Goal: Find specific page/section: Find specific page/section

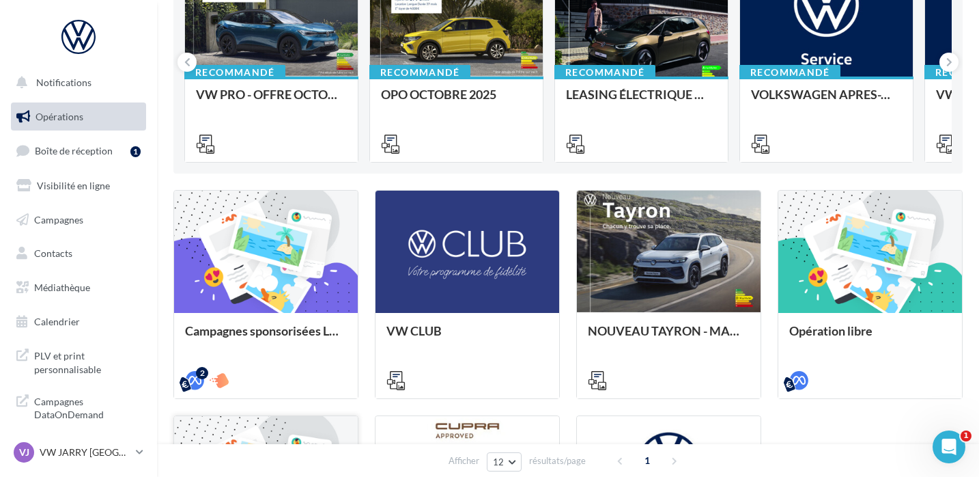
scroll to position [175, 0]
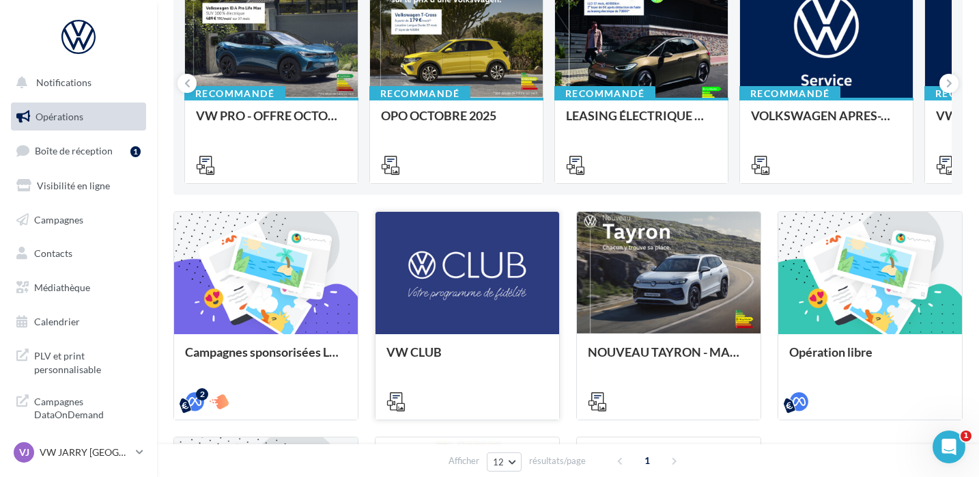
click at [488, 301] on div at bounding box center [468, 274] width 184 height 124
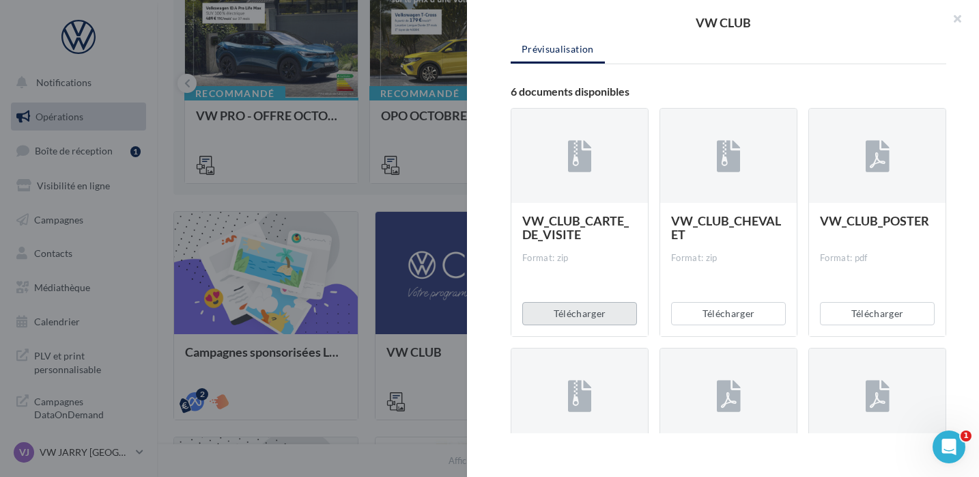
click at [584, 313] on button "Télécharger" at bounding box center [579, 313] width 115 height 23
click at [958, 14] on button "button" at bounding box center [952, 20] width 55 height 41
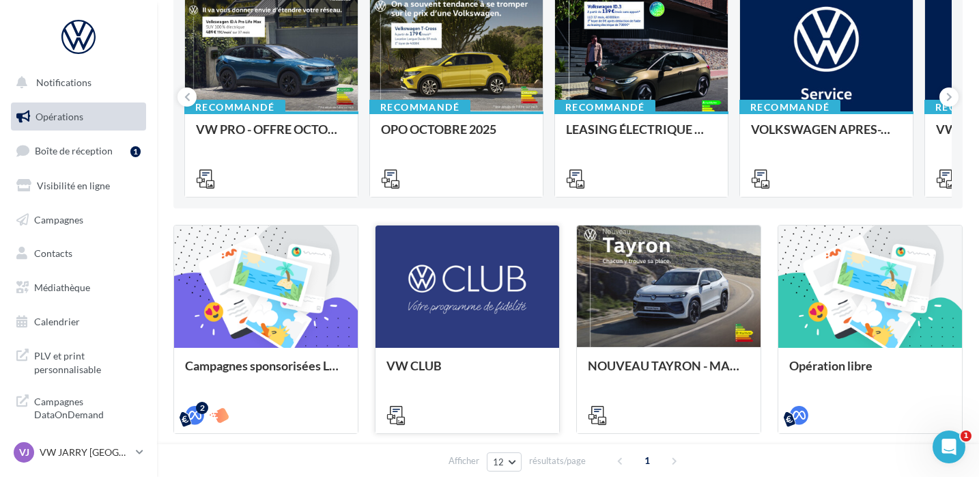
scroll to position [0, 0]
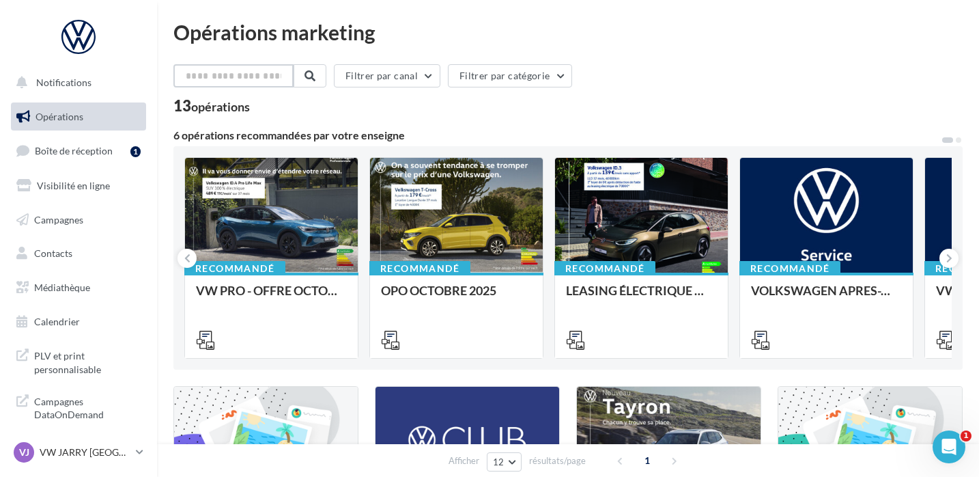
click at [249, 76] on input "text" at bounding box center [233, 75] width 120 height 23
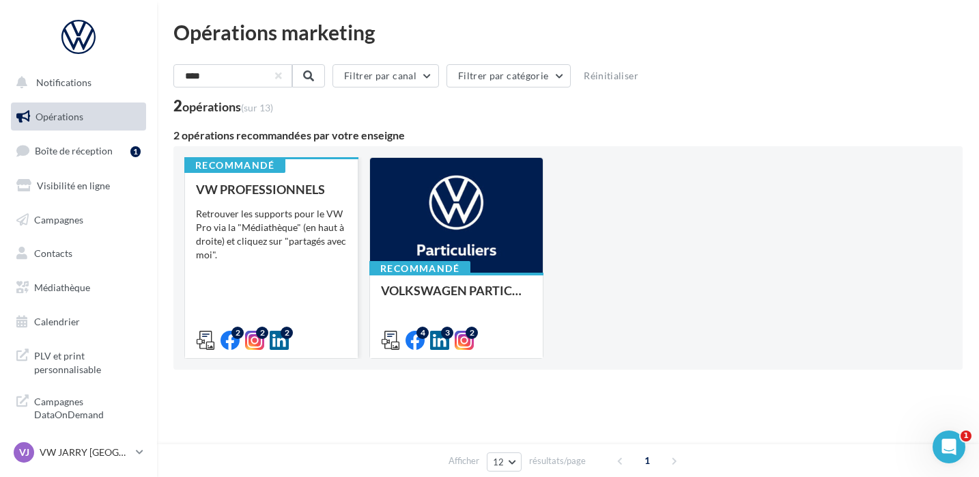
click at [314, 286] on div "VW PROFESSIONNELS Retrouver les supports pour le VW Pro via la "Médiathèque" (e…" at bounding box center [271, 263] width 151 height 163
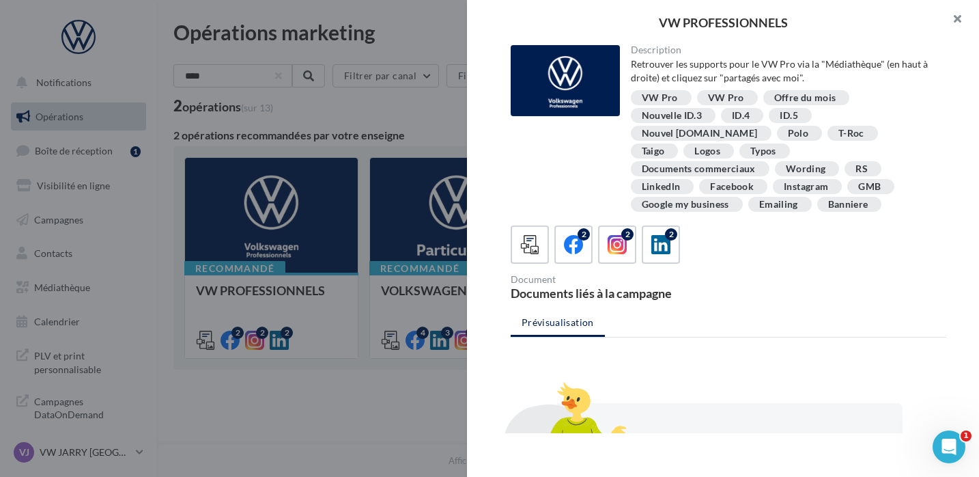
click at [958, 15] on button "button" at bounding box center [952, 20] width 55 height 41
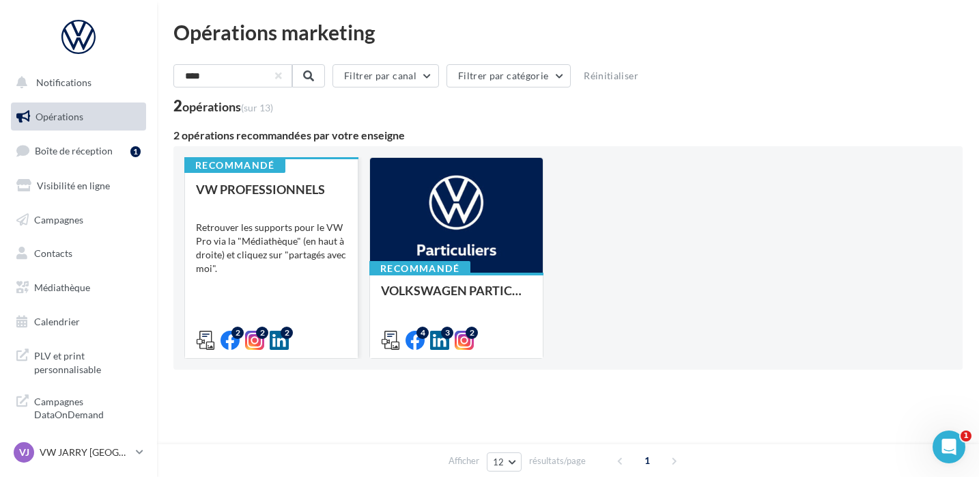
click at [238, 212] on div at bounding box center [271, 216] width 173 height 116
click at [238, 212] on div at bounding box center [489, 238] width 979 height 477
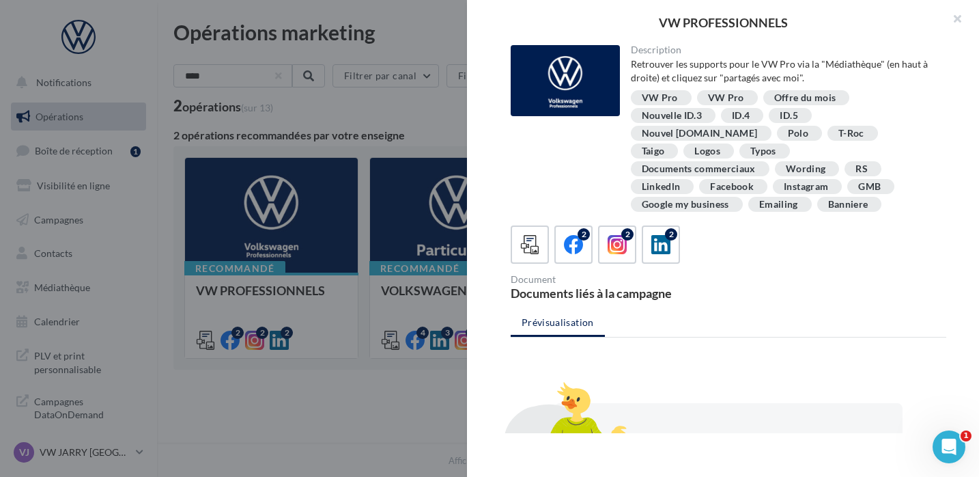
click at [242, 441] on div "VW PROFESSIONNELS Description Retrouver les supports pour le VW Pro via la "Méd…" at bounding box center [568, 441] width 790 height 0
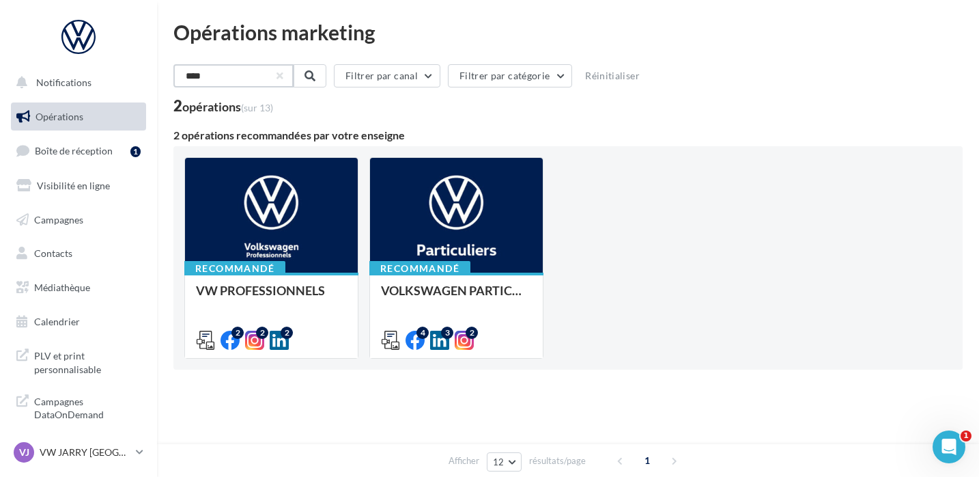
click at [223, 70] on input "****" at bounding box center [233, 75] width 120 height 23
type input "*"
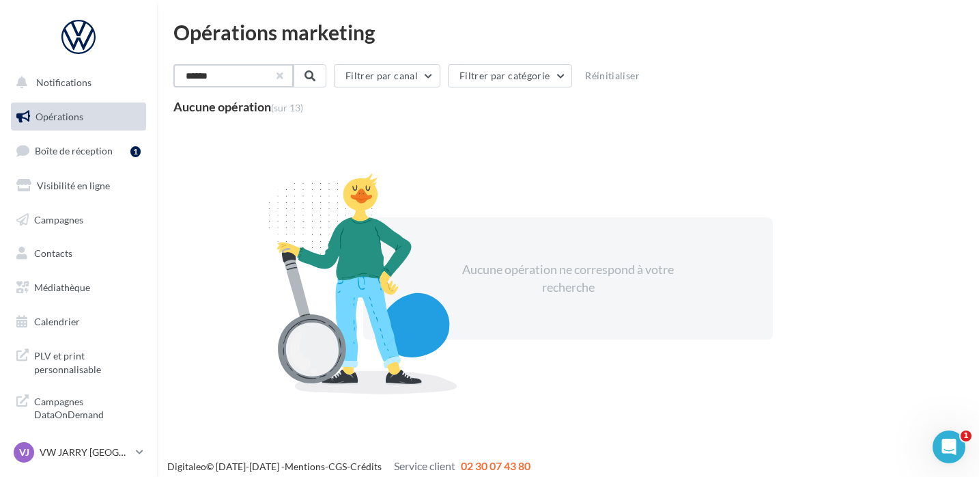
type input "******"
click at [281, 76] on button "button" at bounding box center [278, 75] width 5 height 5
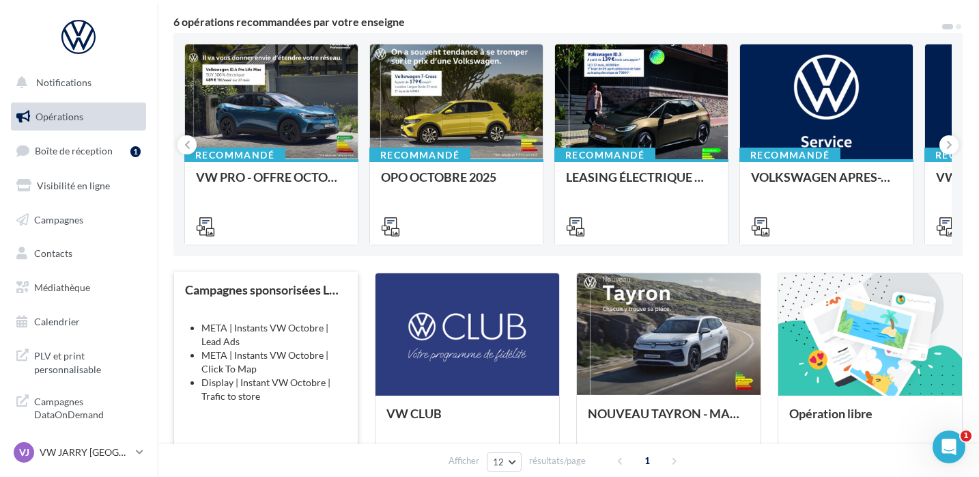
scroll to position [97, 0]
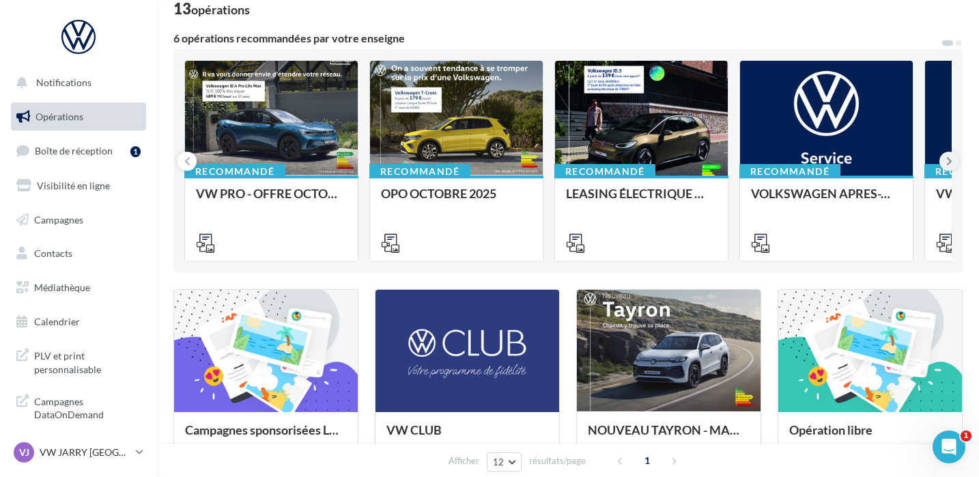
click at [950, 163] on icon at bounding box center [950, 161] width 6 height 14
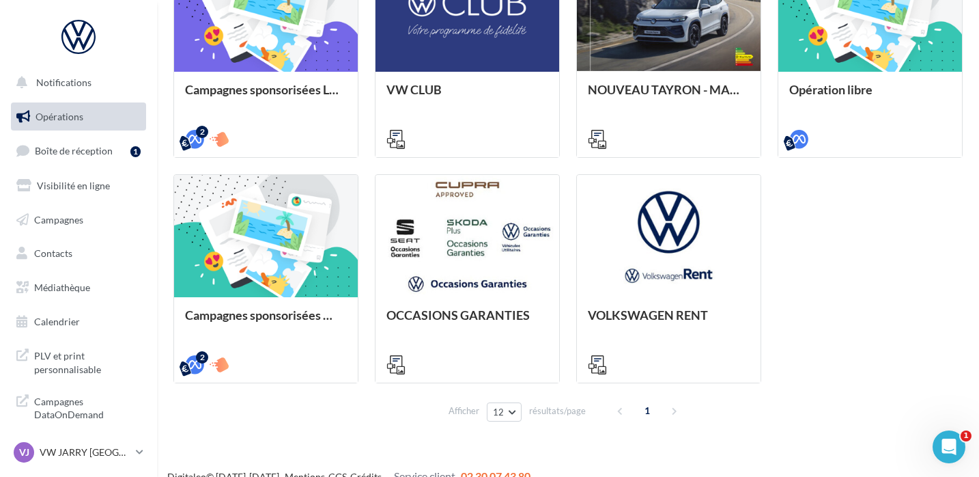
scroll to position [435, 0]
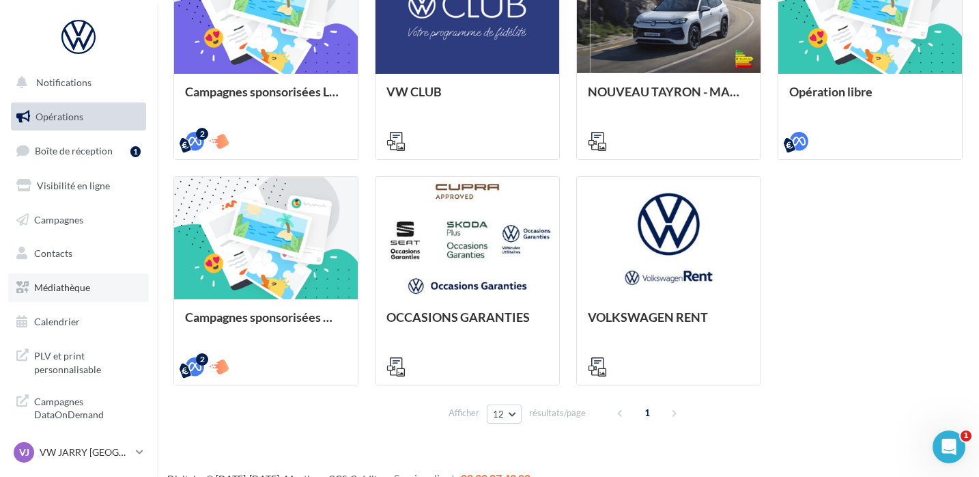
click at [70, 290] on span "Médiathèque" at bounding box center [62, 287] width 56 height 12
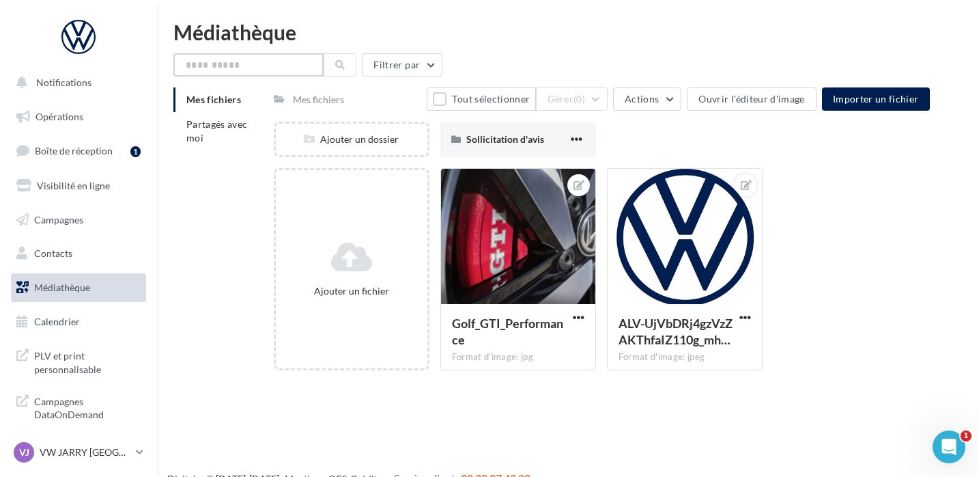
click at [268, 55] on input "text" at bounding box center [248, 64] width 150 height 23
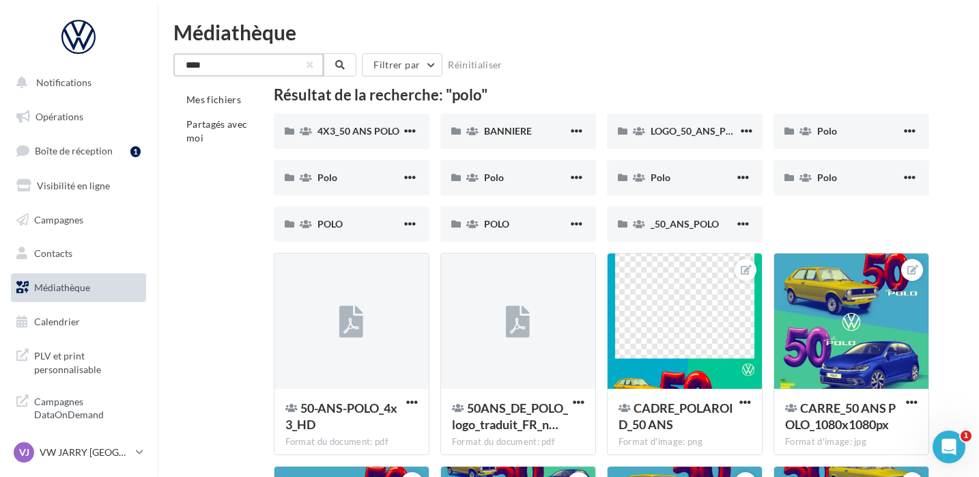
type input "****"
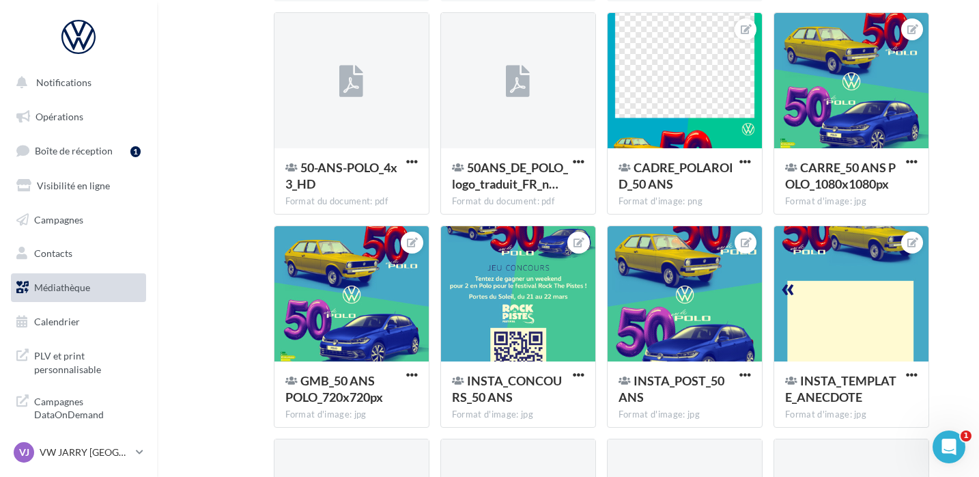
scroll to position [249, 0]
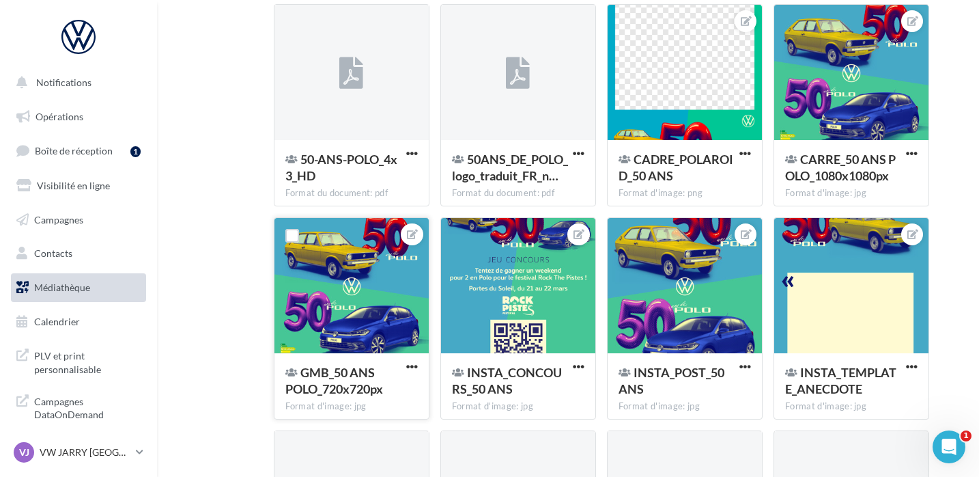
click at [375, 307] on div at bounding box center [352, 286] width 154 height 137
click at [341, 383] on span "GMB_50 ANS POLO_720x720px" at bounding box center [334, 380] width 98 height 31
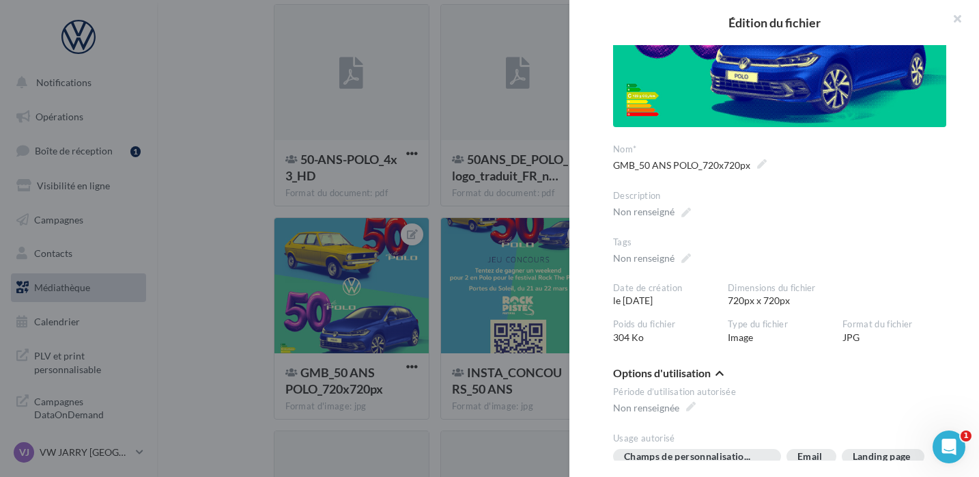
scroll to position [410, 0]
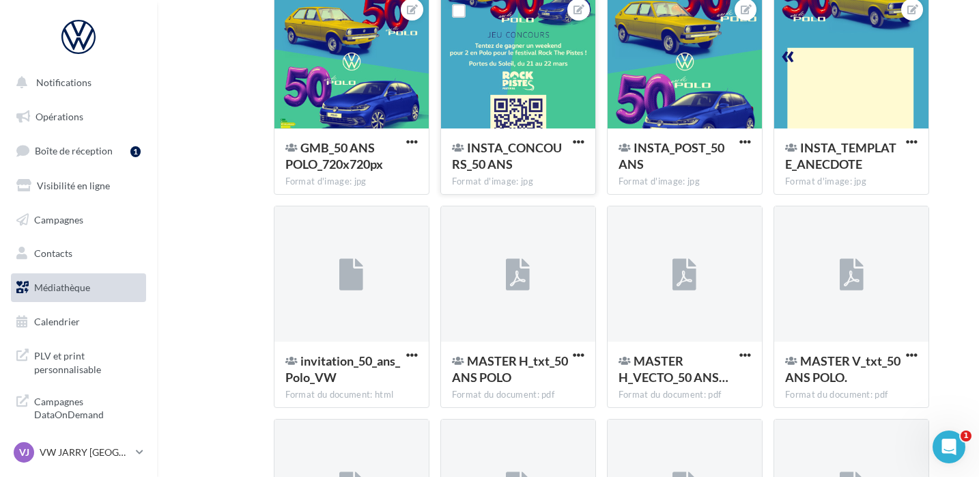
scroll to position [316, 0]
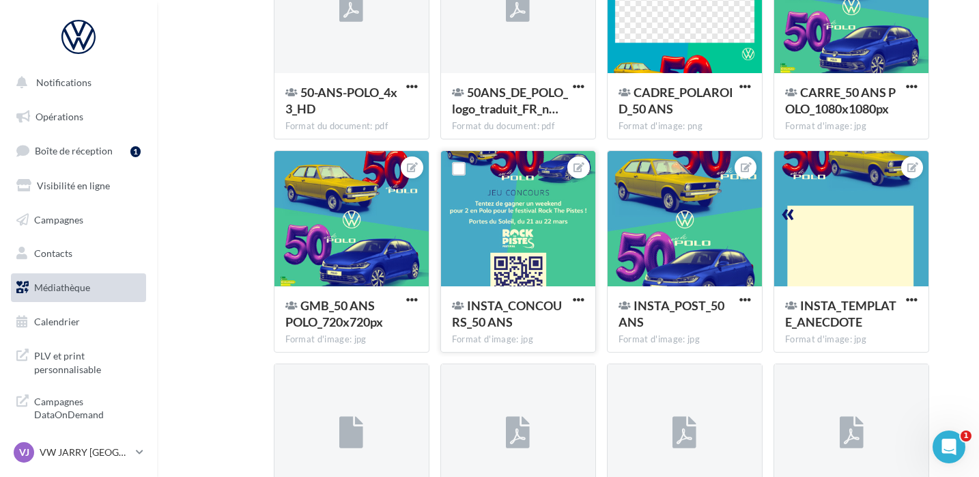
click at [539, 242] on div at bounding box center [518, 219] width 154 height 137
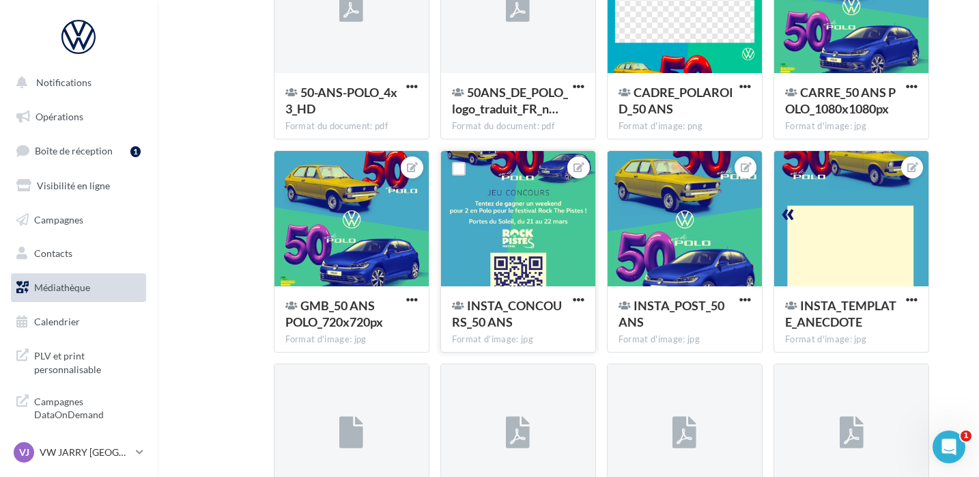
click at [504, 296] on div "INSTA_CONCOURS_50 ANS Format d'image: jpg" at bounding box center [518, 318] width 154 height 64
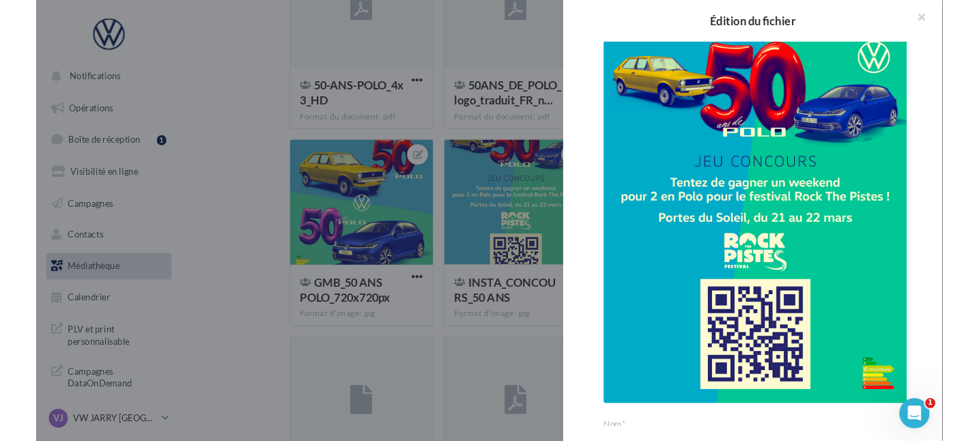
scroll to position [27, 0]
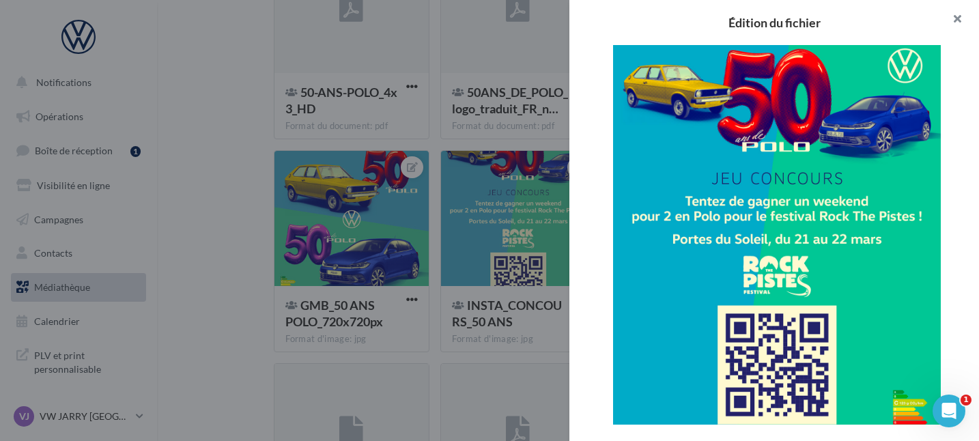
click at [964, 20] on button "button" at bounding box center [952, 20] width 55 height 41
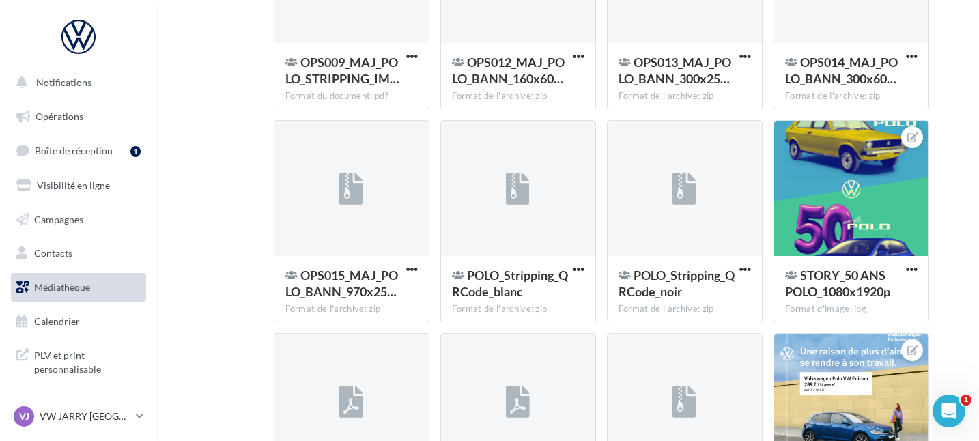
scroll to position [1229, 0]
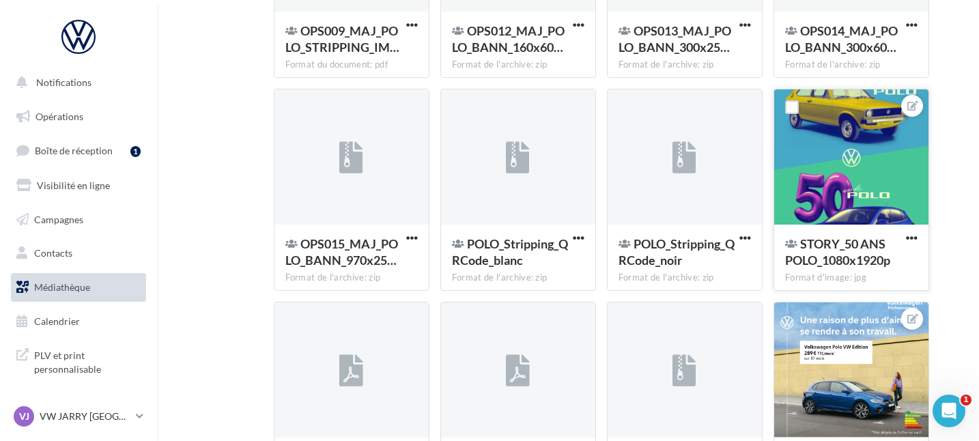
click at [850, 129] on div at bounding box center [851, 157] width 154 height 137
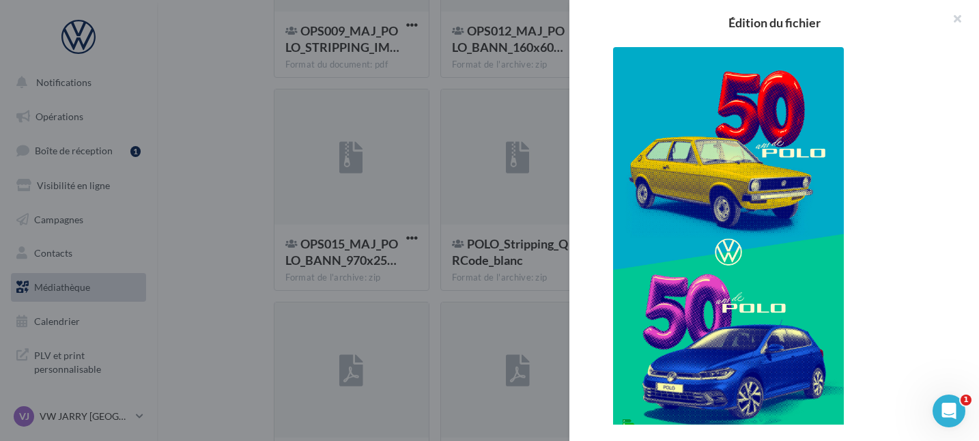
scroll to position [2, 0]
